Goal: Task Accomplishment & Management: Use online tool/utility

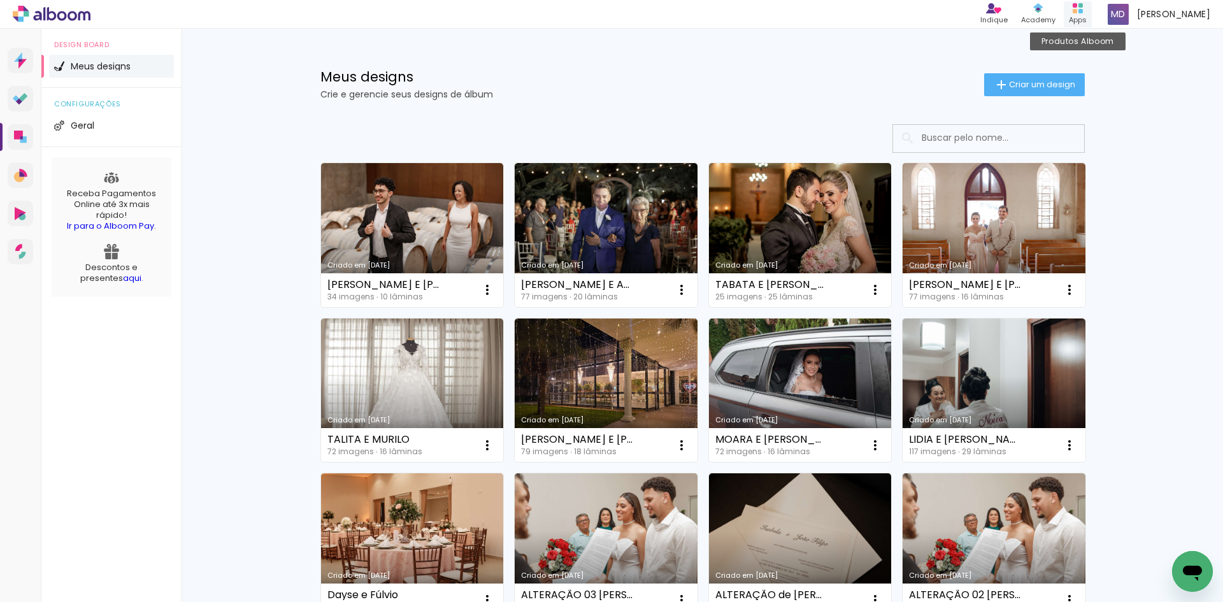
click at [1092, 11] on div "Produtos Alboom Apps" at bounding box center [1078, 14] width 28 height 26
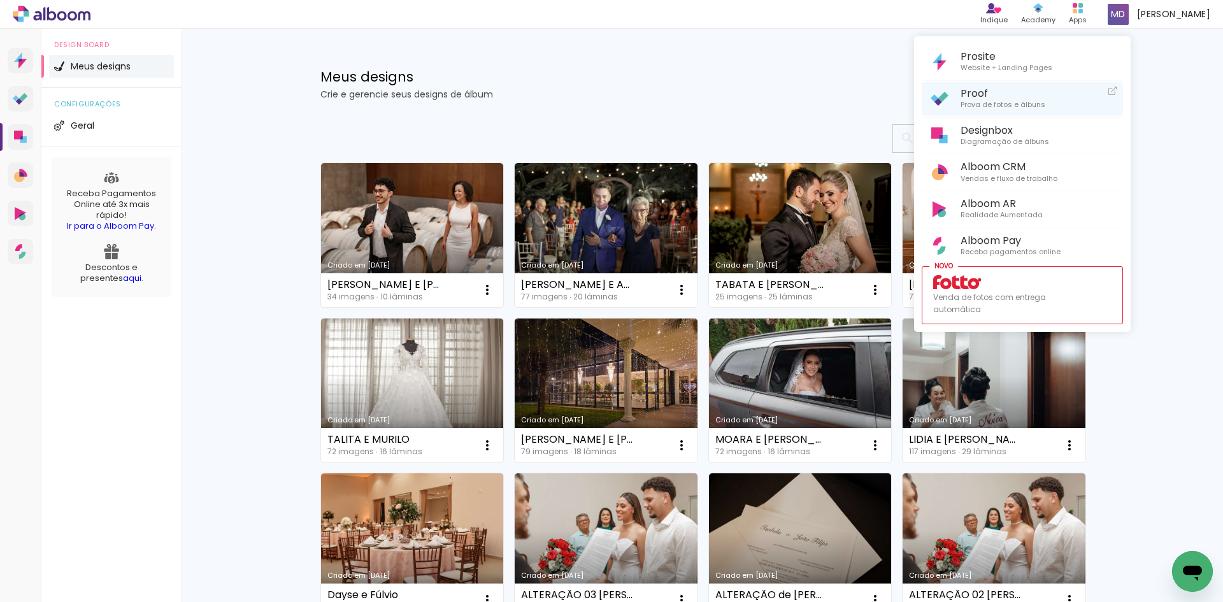
click at [1036, 102] on span "Prova de fotos e álbuns" at bounding box center [1003, 104] width 85 height 11
click at [1159, 405] on div at bounding box center [611, 301] width 1223 height 602
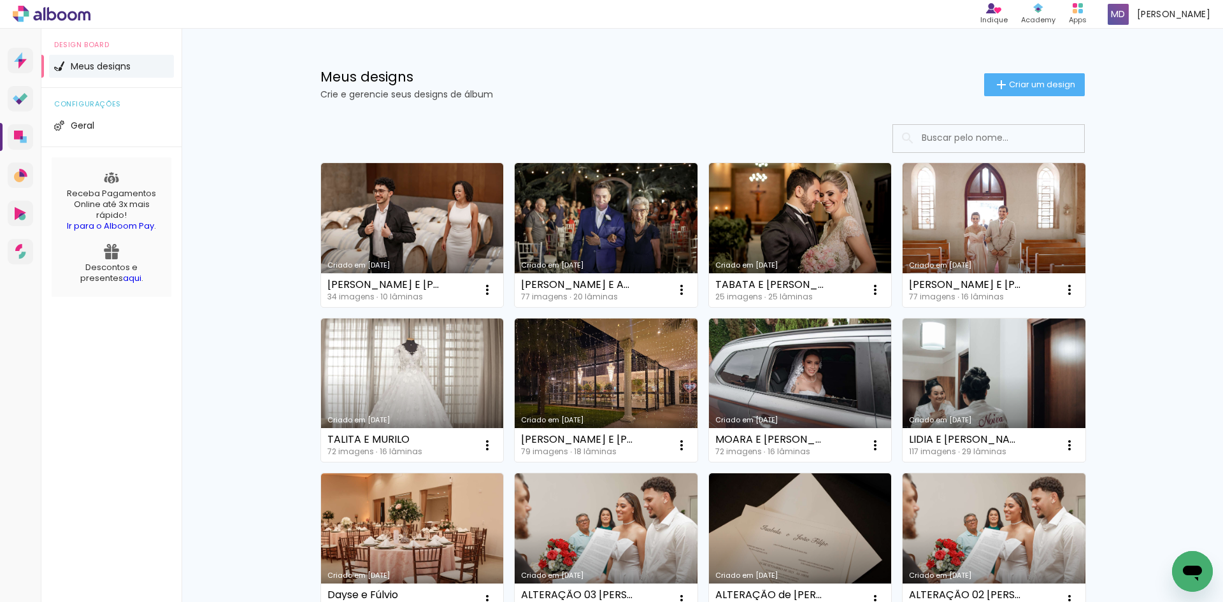
click at [974, 135] on input at bounding box center [1007, 138] width 182 height 26
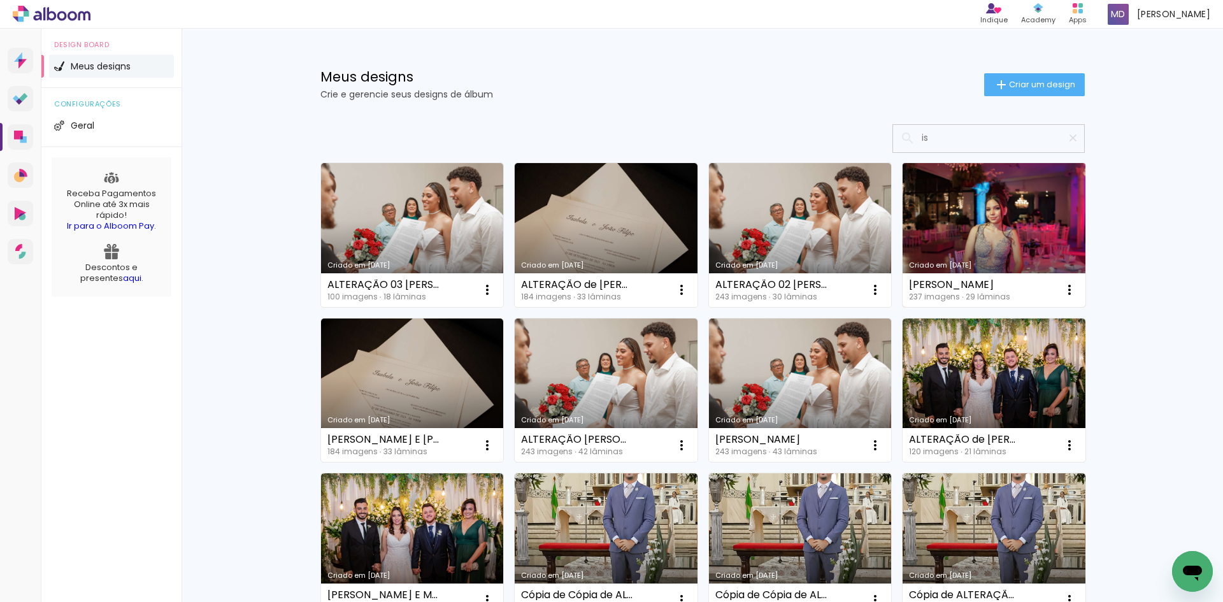
type input "is"
type paper-input "is"
click at [992, 211] on link "Criado em [DATE]" at bounding box center [994, 235] width 183 height 144
